Goal: Task Accomplishment & Management: Complete application form

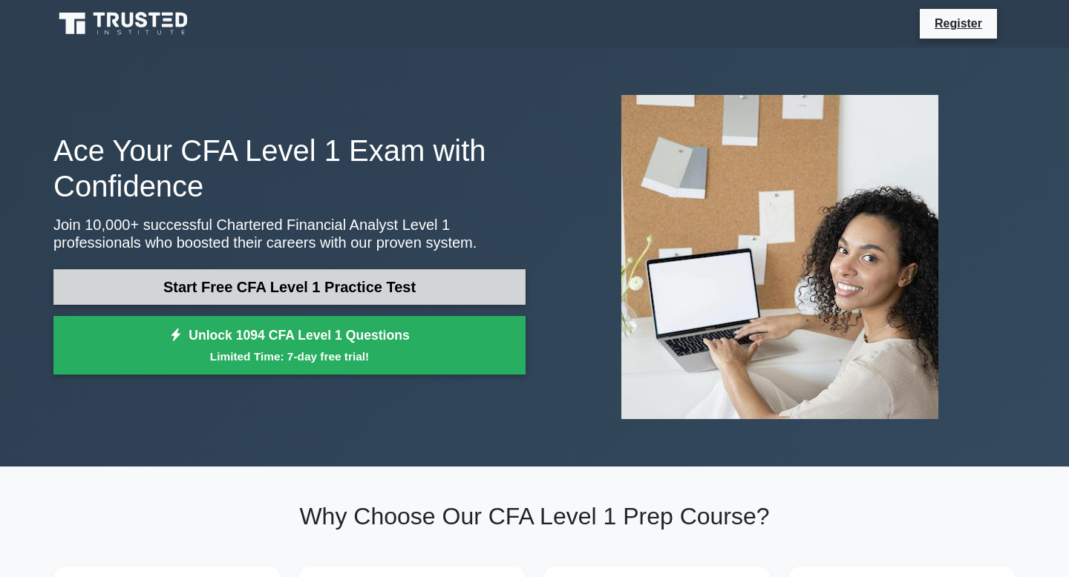
click at [390, 289] on link "Start Free CFA Level 1 Practice Test" at bounding box center [289, 287] width 472 height 36
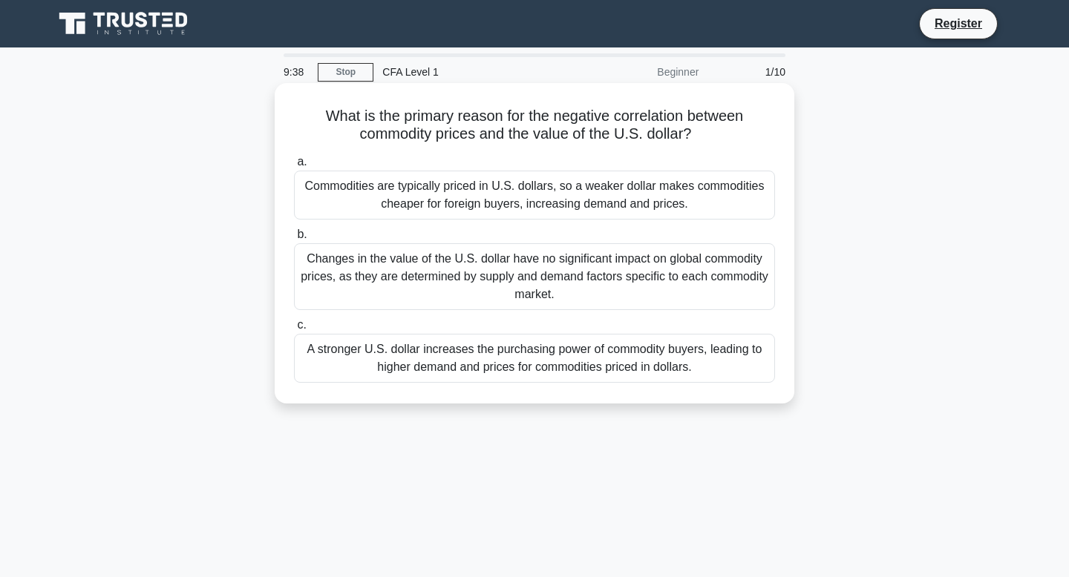
click at [569, 285] on div "Changes in the value of the U.S. dollar have no significant impact on global co…" at bounding box center [534, 276] width 481 height 67
click at [294, 240] on input "b. Changes in the value of the U.S. dollar have no significant impact on global…" at bounding box center [294, 235] width 0 height 10
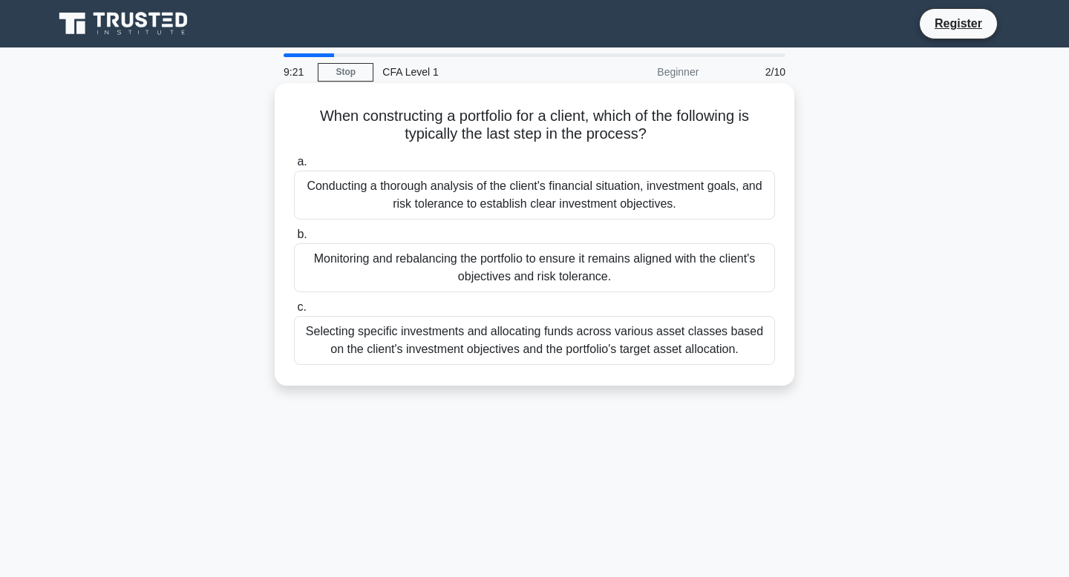
click at [610, 274] on div "Monitoring and rebalancing the portfolio to ensure it remains aligned with the …" at bounding box center [534, 267] width 481 height 49
click at [294, 240] on input "b. Monitoring and rebalancing the portfolio to ensure it remains aligned with t…" at bounding box center [294, 235] width 0 height 10
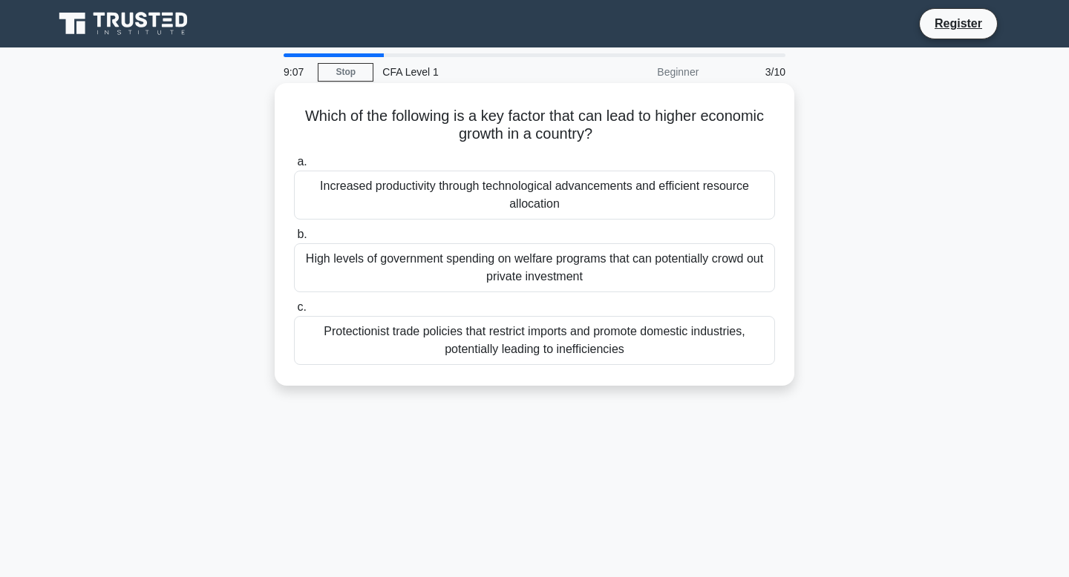
click at [540, 183] on div "Increased productivity through technological advancements and efficient resourc…" at bounding box center [534, 195] width 481 height 49
click at [294, 167] on input "a. Increased productivity through technological advancements and efficient reso…" at bounding box center [294, 162] width 0 height 10
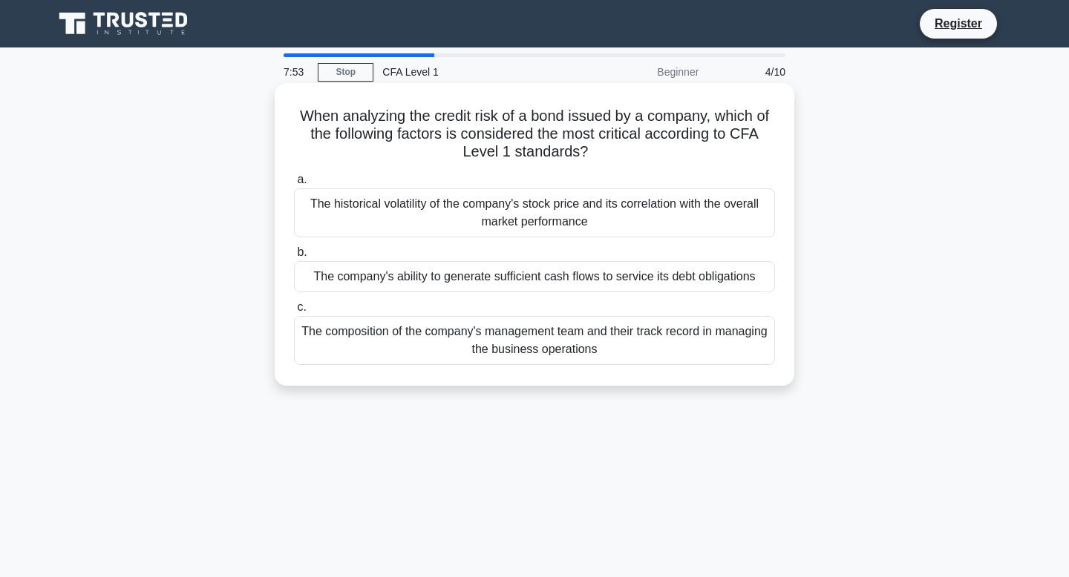
click at [598, 223] on div "The historical volatility of the company's stock price and its correlation with…" at bounding box center [534, 213] width 481 height 49
click at [294, 185] on input "a. The historical volatility of the company's stock price and its correlation w…" at bounding box center [294, 180] width 0 height 10
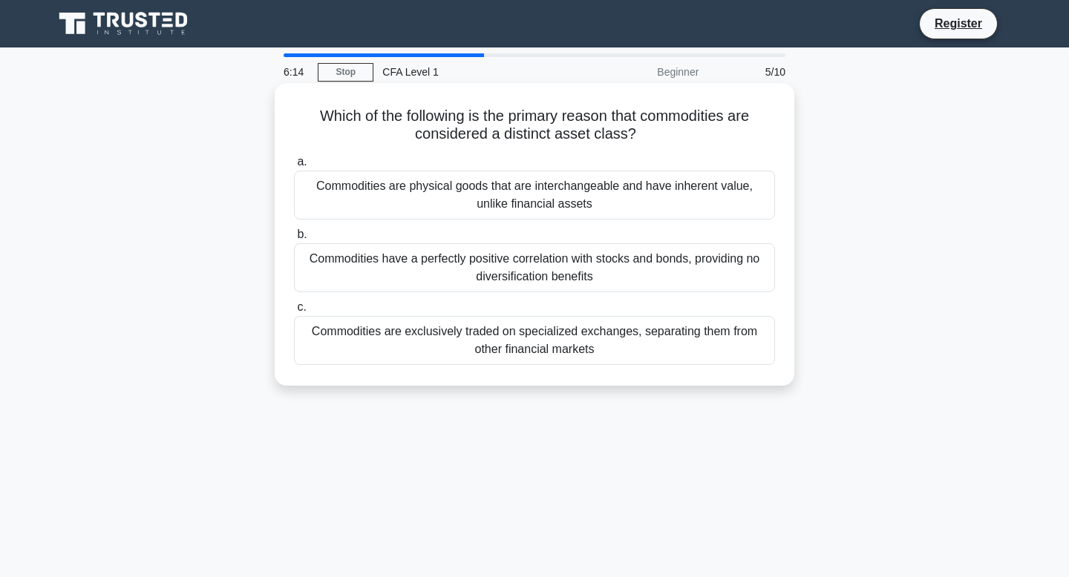
click at [576, 192] on div "Commodities are physical goods that are interchangeable and have inherent value…" at bounding box center [534, 195] width 481 height 49
click at [294, 167] on input "a. Commodities are physical goods that are interchangeable and have inherent va…" at bounding box center [294, 162] width 0 height 10
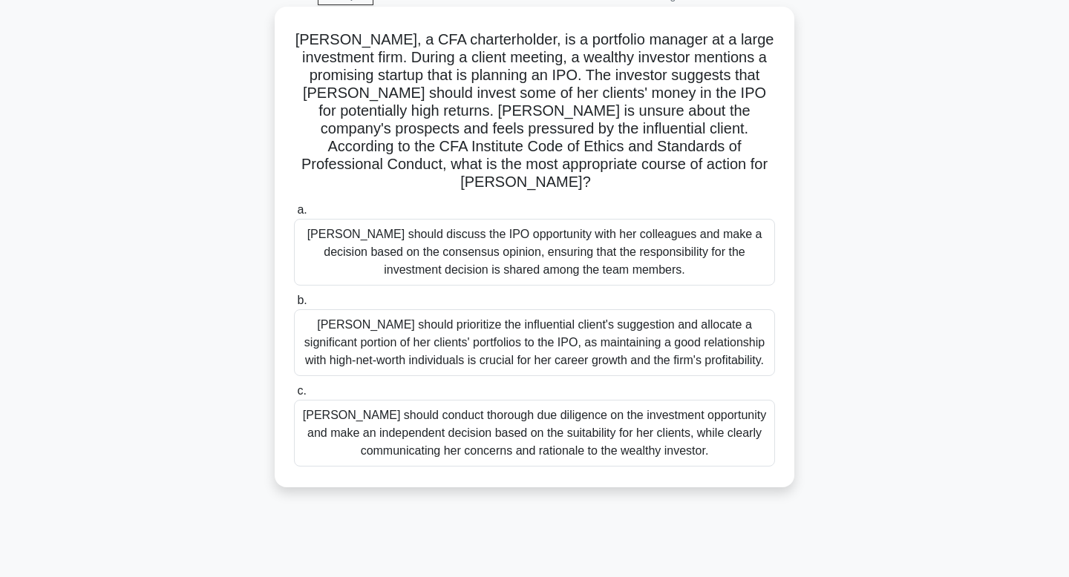
scroll to position [78, 0]
click at [592, 425] on div "Susan should conduct thorough due diligence on the investment opportunity and m…" at bounding box center [534, 432] width 481 height 67
click at [294, 395] on input "c. Susan should conduct thorough due diligence on the investment opportunity an…" at bounding box center [294, 390] width 0 height 10
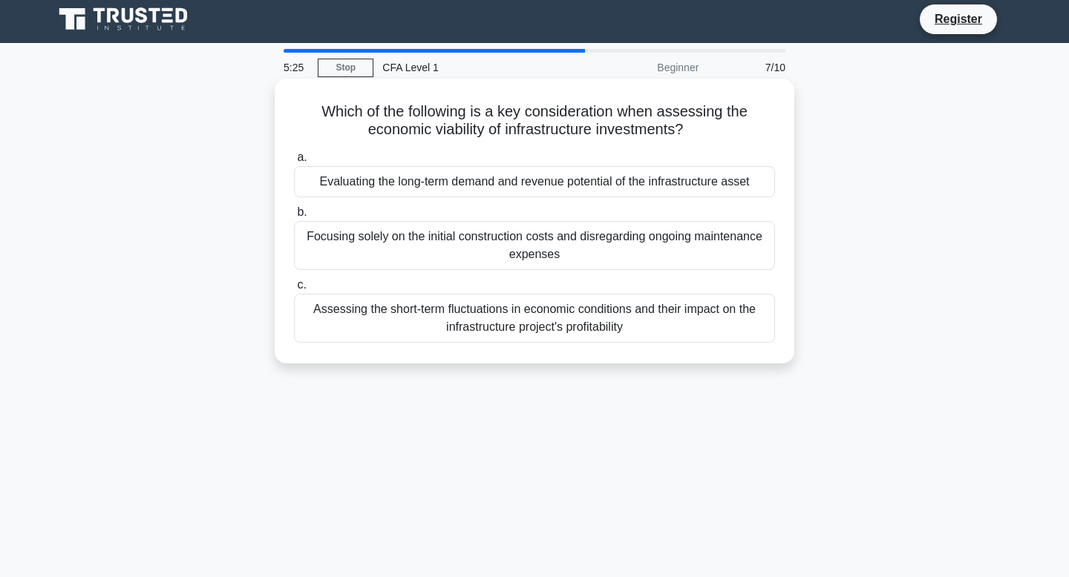
scroll to position [0, 0]
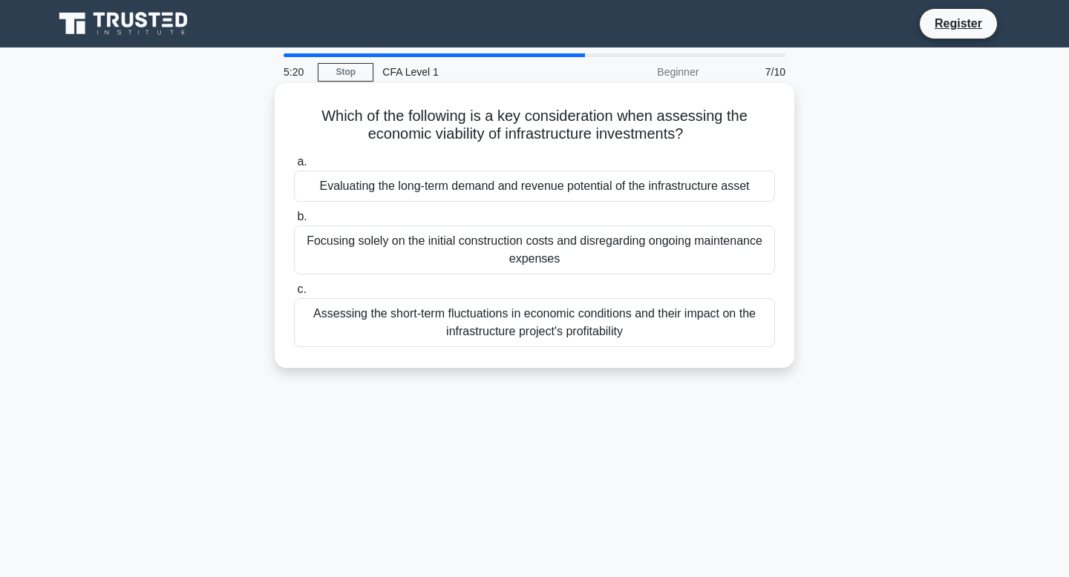
click at [515, 134] on h5 "Which of the following is a key consideration when assessing the economic viabi…" at bounding box center [534, 125] width 484 height 37
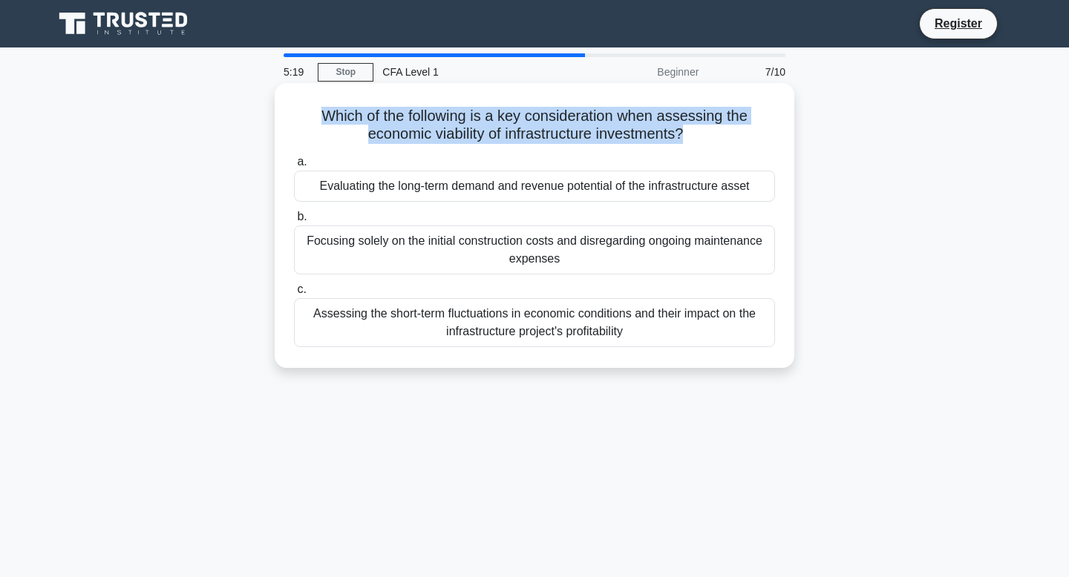
click at [515, 134] on h5 "Which of the following is a key consideration when assessing the economic viabi…" at bounding box center [534, 125] width 484 height 37
drag, startPoint x: 516, startPoint y: 120, endPoint x: 598, endPoint y: 125, distance: 82.6
click at [598, 125] on h5 "Which of the following is a key consideration when assessing the economic viabi…" at bounding box center [534, 125] width 484 height 37
click at [632, 131] on h5 "Which of the following is a key consideration when assessing the economic viabi…" at bounding box center [534, 125] width 484 height 37
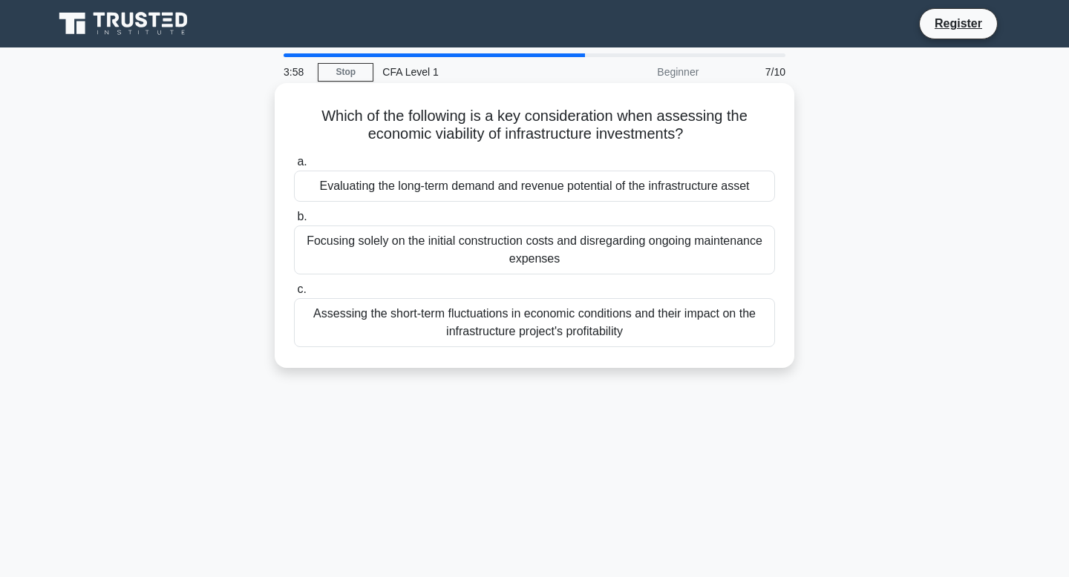
click at [546, 184] on div "Evaluating the long-term demand and revenue potential of the infrastructure ass…" at bounding box center [534, 186] width 481 height 31
click at [294, 167] on input "a. Evaluating the long-term demand and revenue potential of the infrastructure …" at bounding box center [294, 162] width 0 height 10
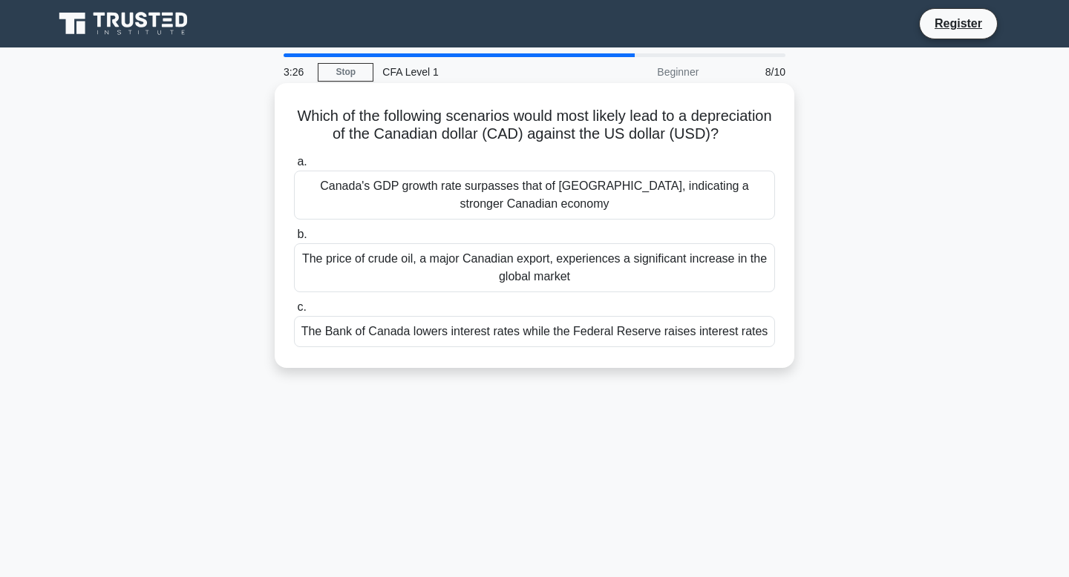
click at [563, 327] on div "The Bank of Canada lowers interest rates while the Federal Reserve raises inter…" at bounding box center [534, 331] width 481 height 31
click at [294, 312] on input "c. The Bank of Canada lowers interest rates while the Federal Reserve raises in…" at bounding box center [294, 308] width 0 height 10
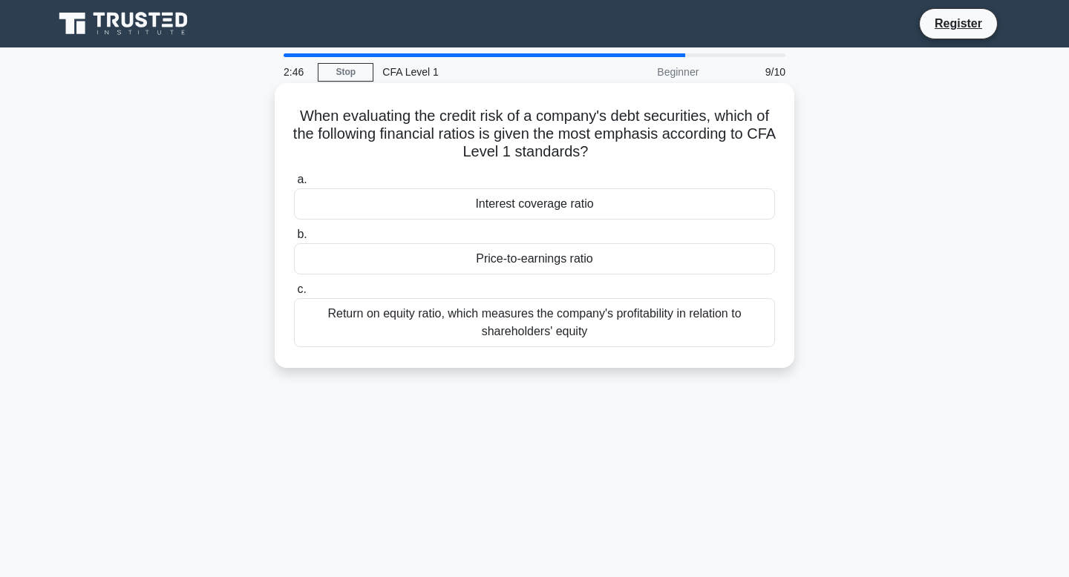
click at [526, 337] on div "Return on equity ratio, which measures the company's profitability in relation …" at bounding box center [534, 322] width 481 height 49
click at [294, 295] on input "c. Return on equity ratio, which measures the company's profitability in relati…" at bounding box center [294, 290] width 0 height 10
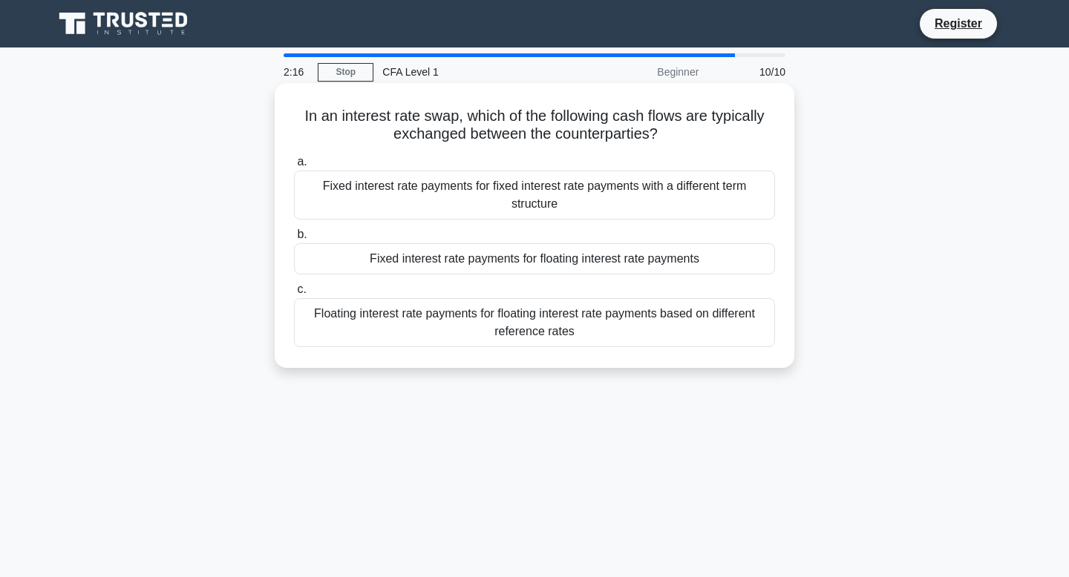
click at [507, 271] on div "Fixed interest rate payments for floating interest rate payments" at bounding box center [534, 258] width 481 height 31
click at [294, 240] on input "b. Fixed interest rate payments for floating interest rate payments" at bounding box center [294, 235] width 0 height 10
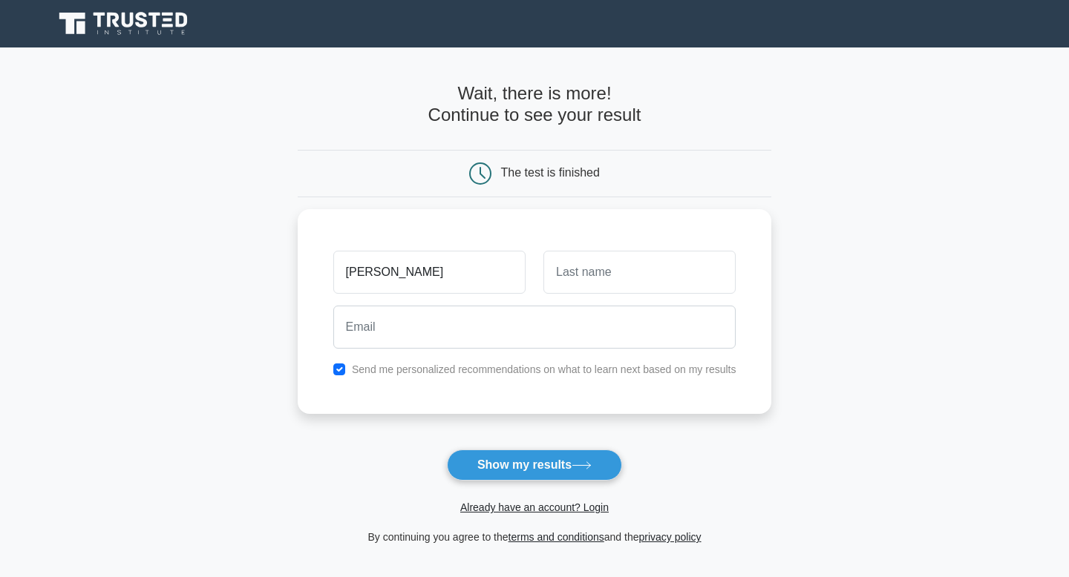
type input "[PERSON_NAME]"
drag, startPoint x: 552, startPoint y: 441, endPoint x: 538, endPoint y: 442, distance: 14.1
click at [552, 442] on form "Wait, there is more! Continue to see your result The test is finished [PERSON_N…" at bounding box center [535, 314] width 474 height 463
click at [522, 450] on button "Show my results" at bounding box center [534, 465] width 175 height 31
click at [514, 465] on button "Show my results" at bounding box center [534, 465] width 175 height 31
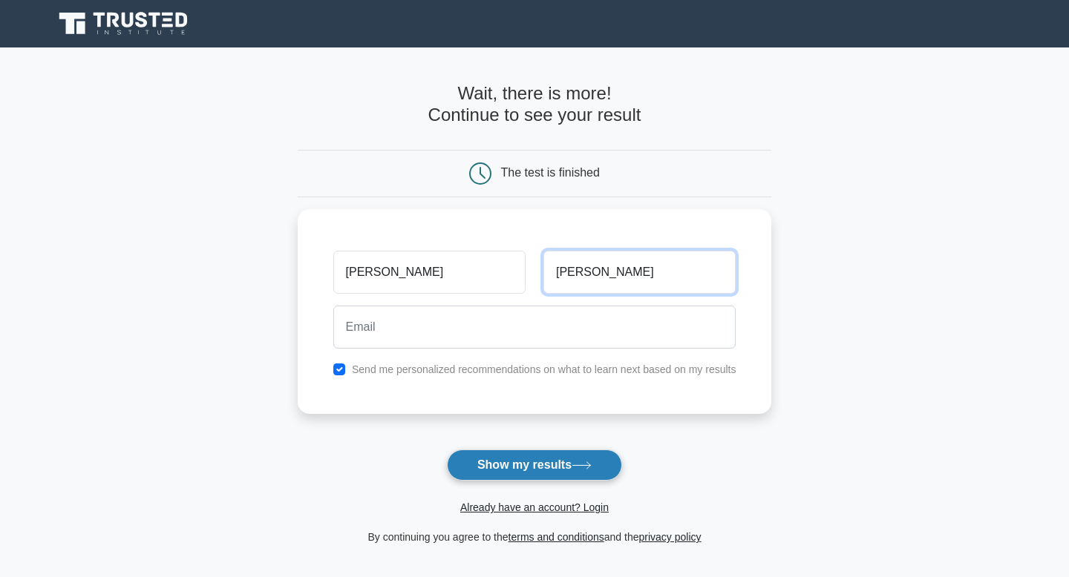
type input "[PERSON_NAME]"
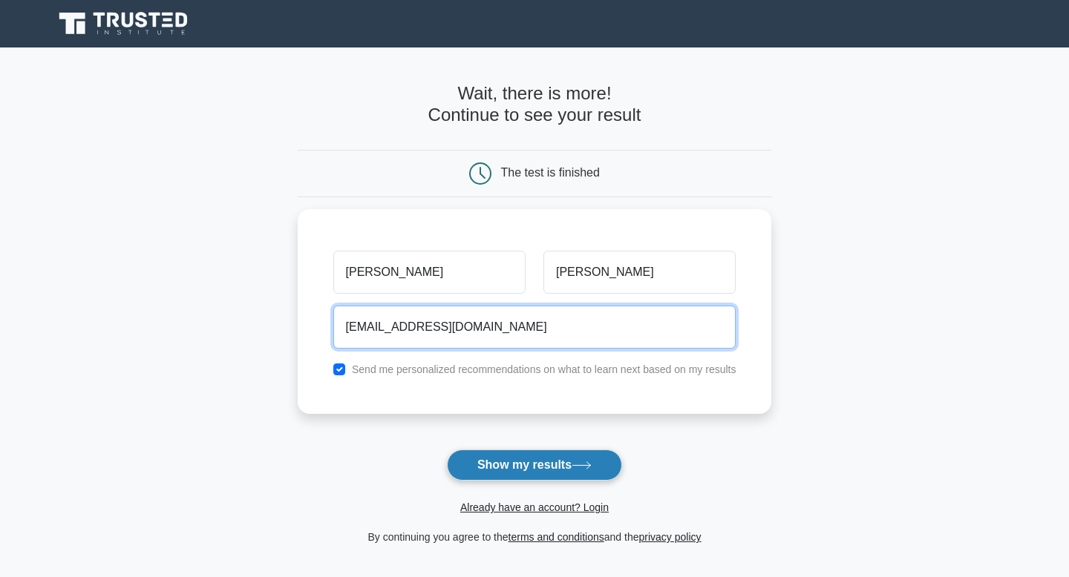
type input "[EMAIL_ADDRESS][DOMAIN_NAME]"
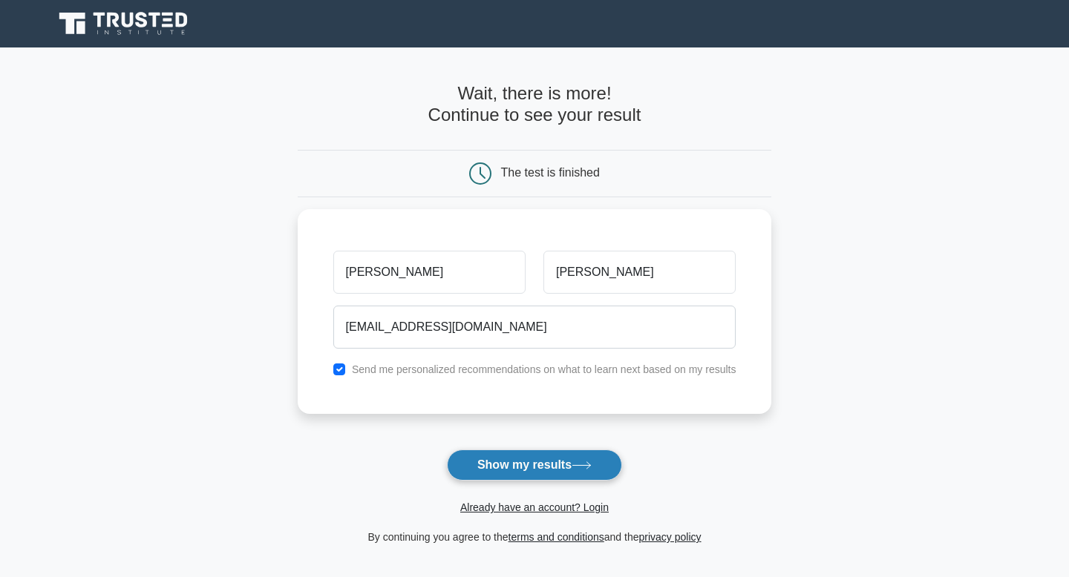
click at [511, 457] on button "Show my results" at bounding box center [534, 465] width 175 height 31
